Goal: Find specific page/section: Find specific page/section

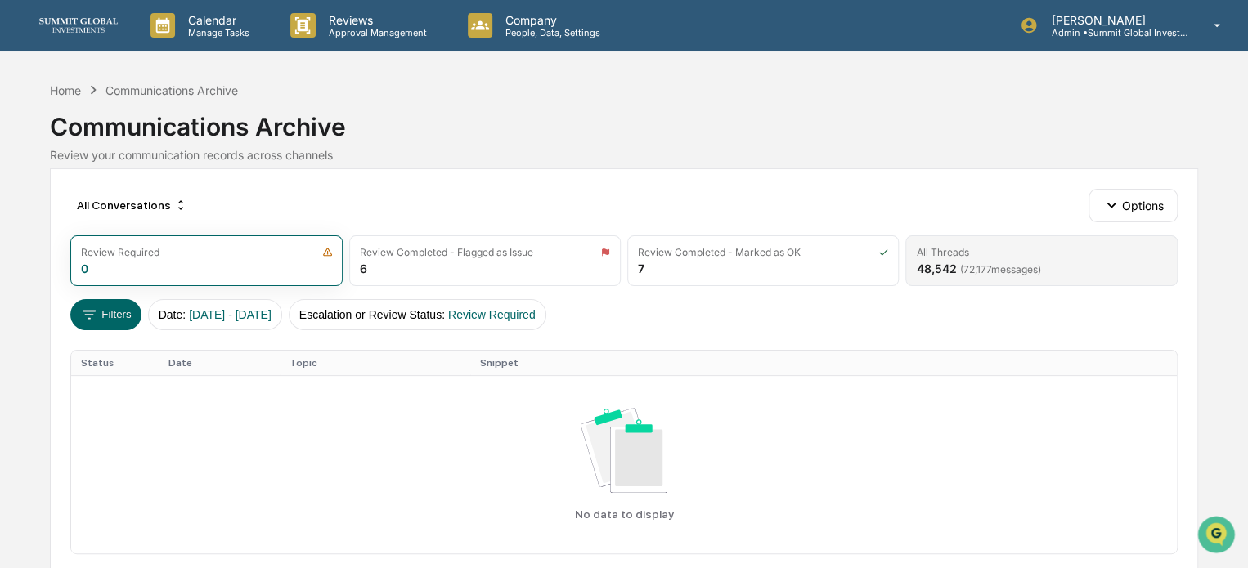
click at [990, 264] on span "( 72,177 messages)" at bounding box center [999, 269] width 81 height 12
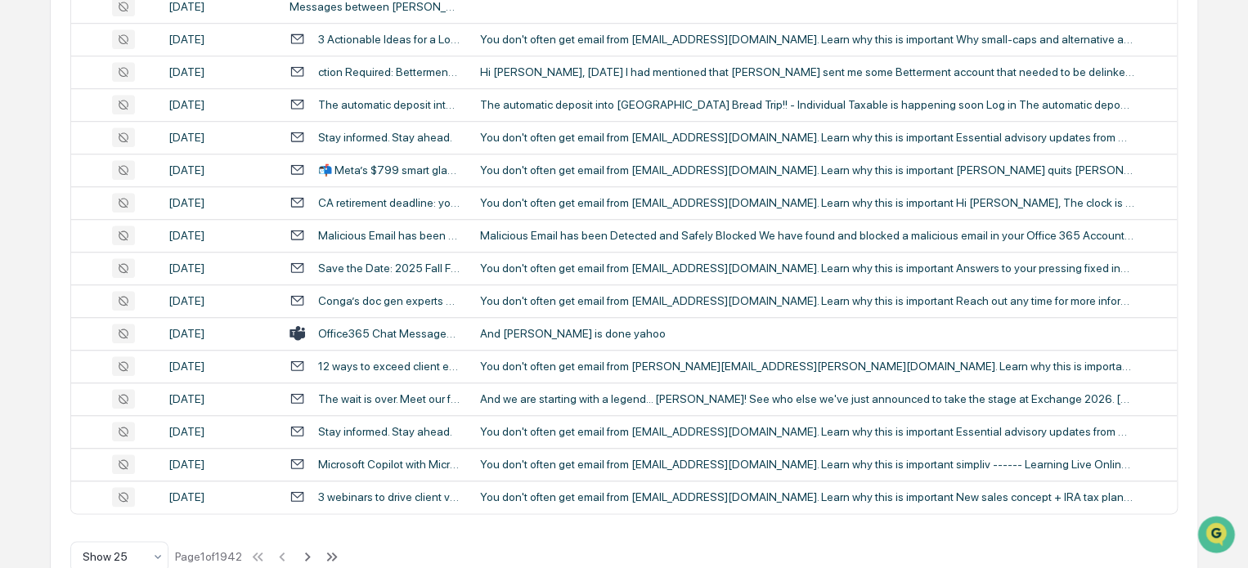
scroll to position [716, 0]
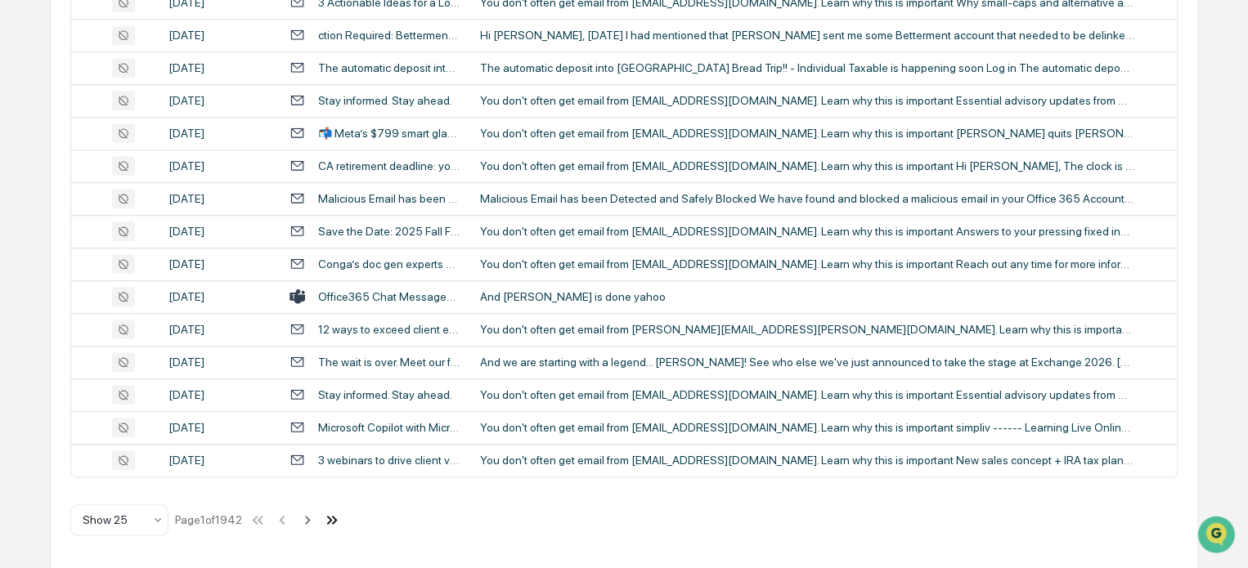
click at [338, 516] on icon at bounding box center [332, 520] width 18 height 18
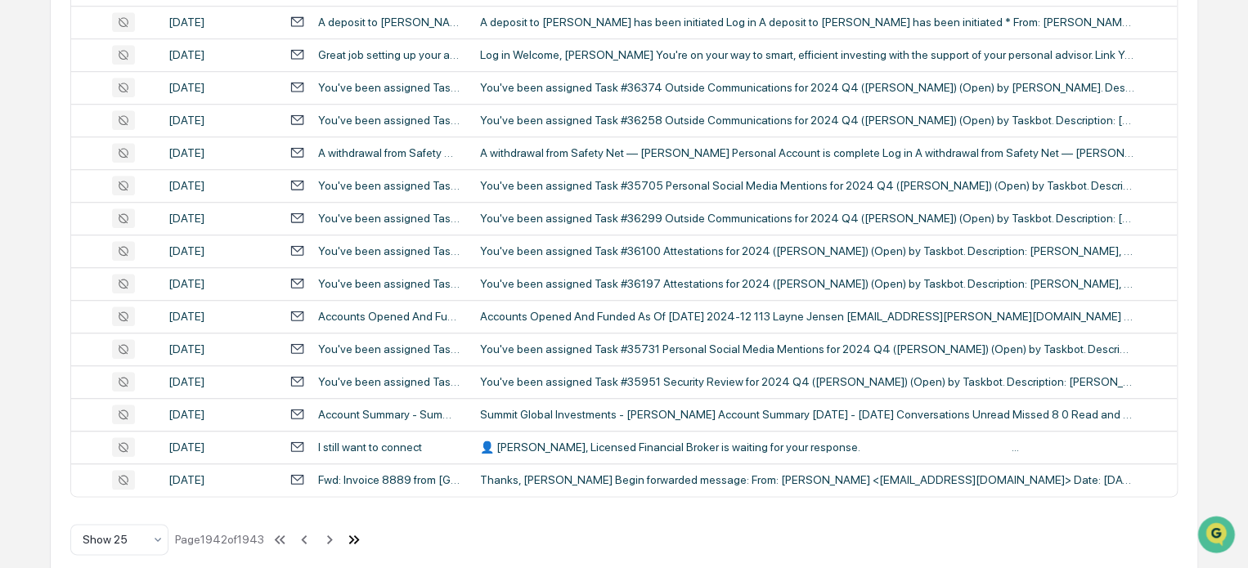
scroll to position [696, 0]
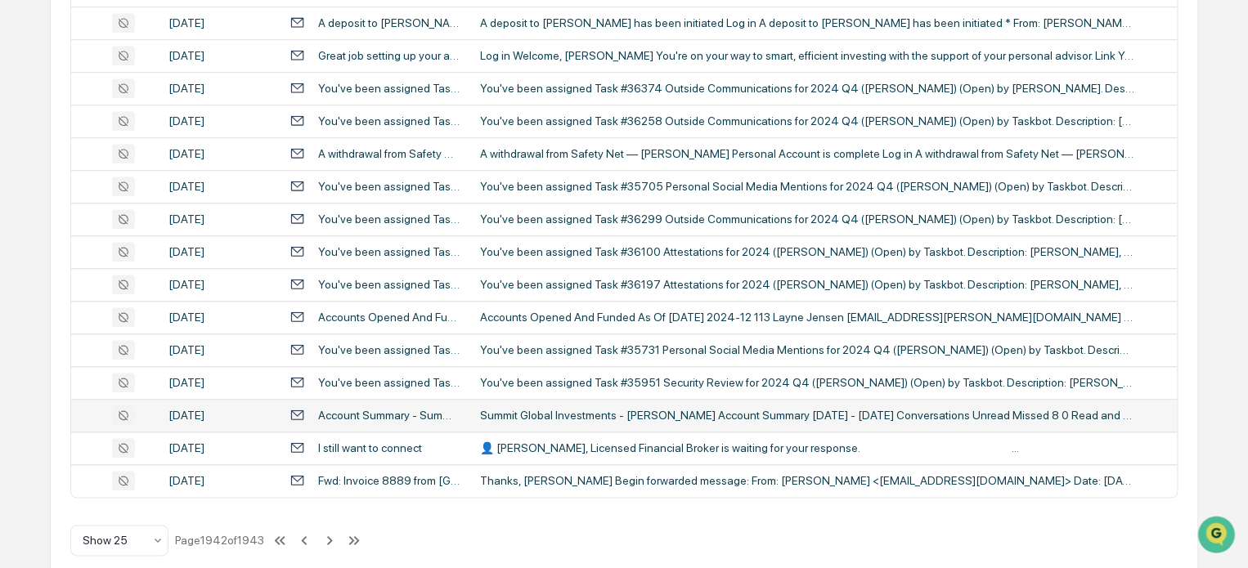
click at [615, 426] on td "Summit Global Investments - [PERSON_NAME] Account Summary [DATE] - [DATE] Conve…" at bounding box center [823, 415] width 706 height 33
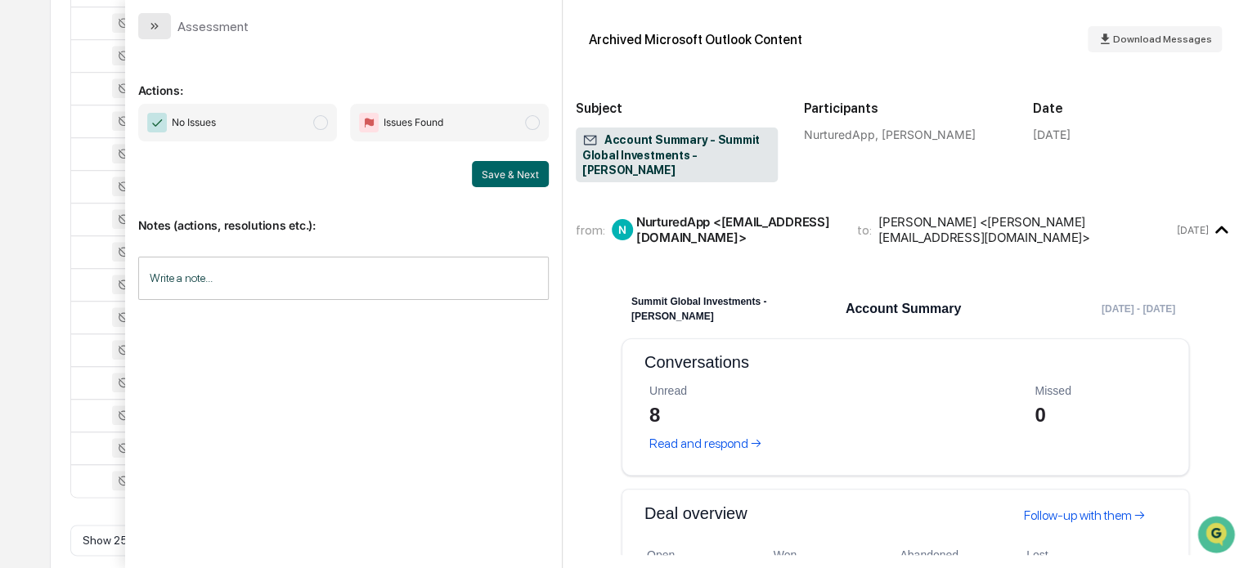
click at [164, 26] on button "modal" at bounding box center [154, 26] width 33 height 26
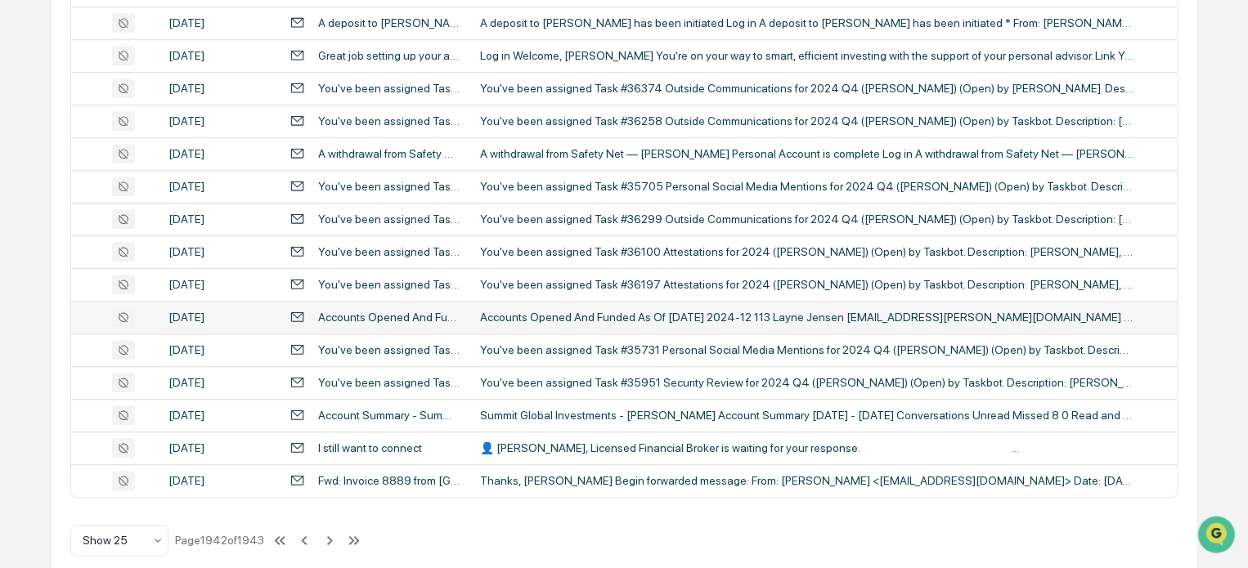
click at [483, 321] on div "Accounts Opened And Funded As Of [DATE] 2024-12 113 Layne Jensen [EMAIL_ADDRESS…" at bounding box center [807, 317] width 654 height 13
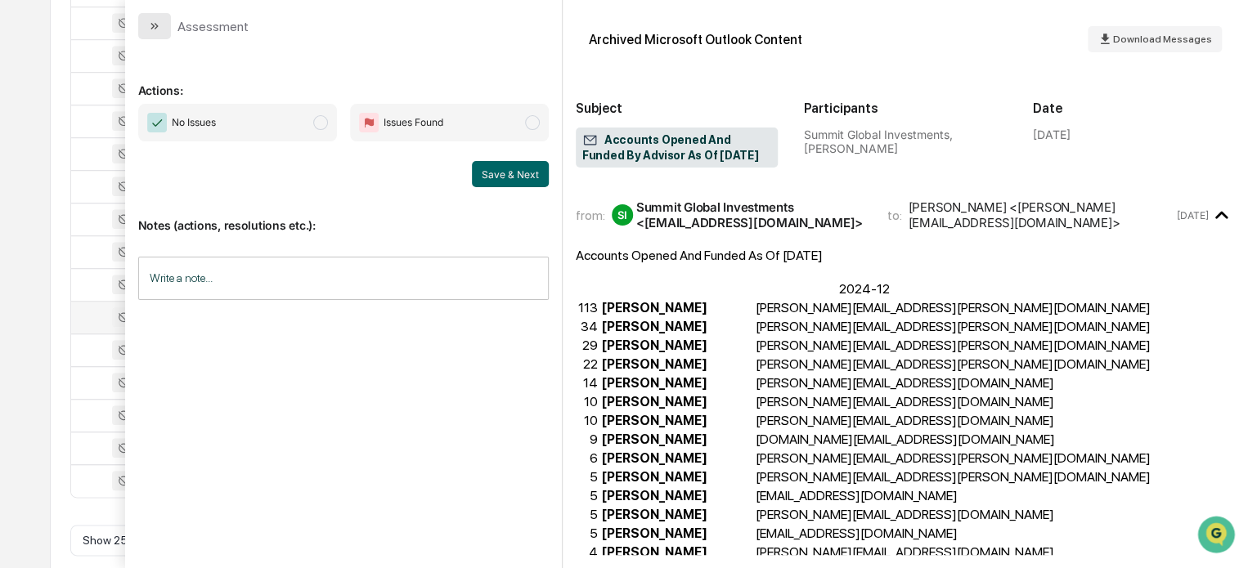
click at [154, 25] on icon "modal" at bounding box center [154, 26] width 13 height 13
